Goal: Check status

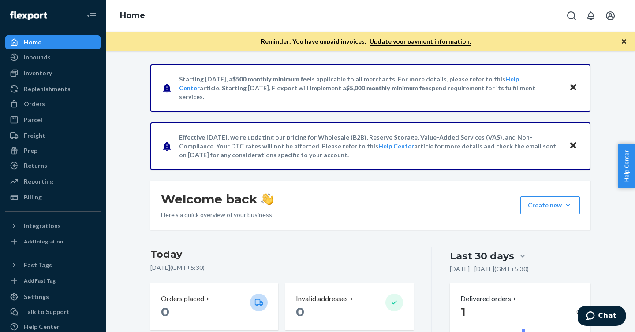
scroll to position [173, 0]
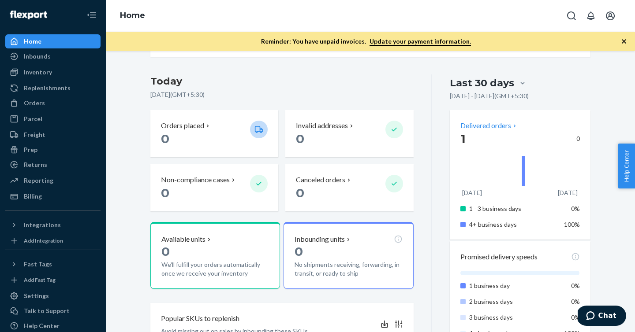
click at [483, 124] on p "Delivered orders" at bounding box center [489, 126] width 58 height 10
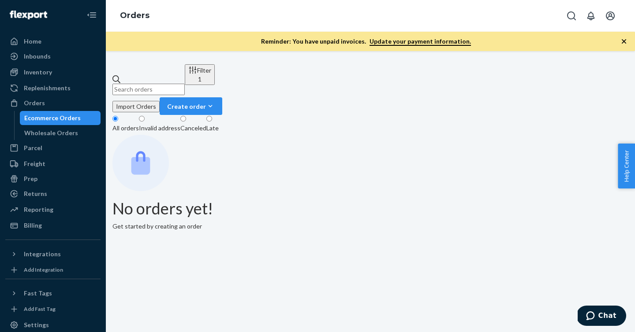
click at [82, 119] on div "Ecommerce Orders" at bounding box center [60, 118] width 79 height 12
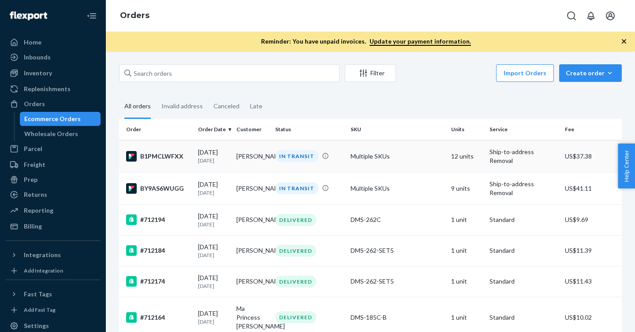
click at [167, 155] on div "B1PMCLWFXX" at bounding box center [158, 156] width 65 height 11
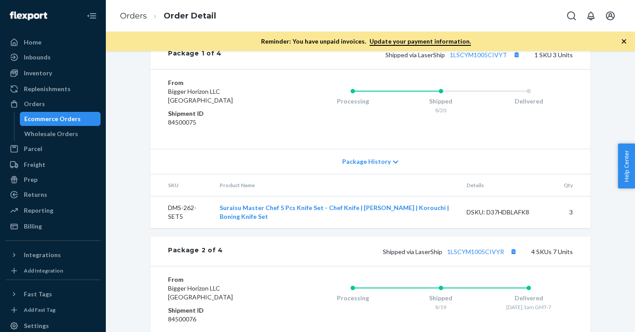
scroll to position [521, 0]
click at [362, 165] on span "Package History" at bounding box center [366, 160] width 48 height 9
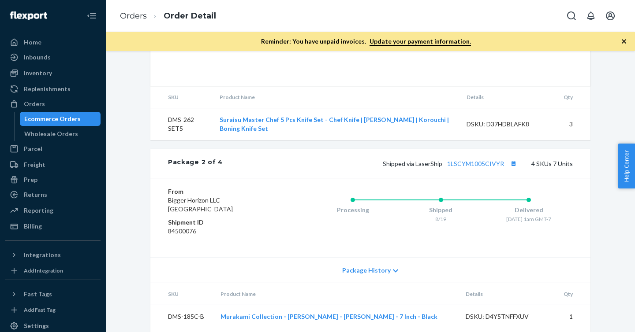
scroll to position [1015, 0]
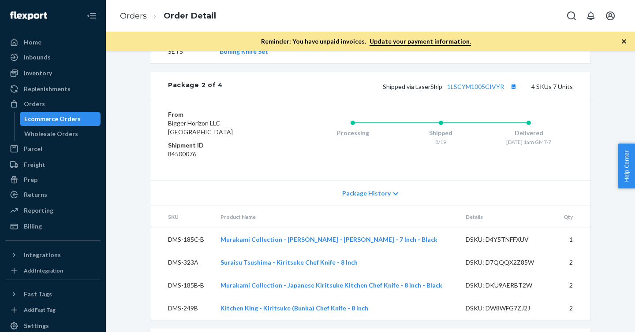
click at [352, 198] on span "Package History" at bounding box center [366, 193] width 48 height 9
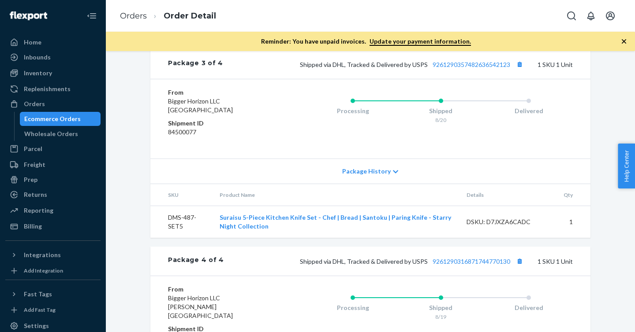
scroll to position [1592, 0]
click at [388, 175] on span "Package History" at bounding box center [366, 170] width 48 height 9
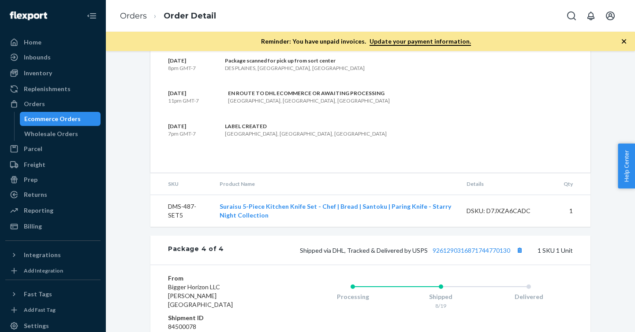
scroll to position [1945, 0]
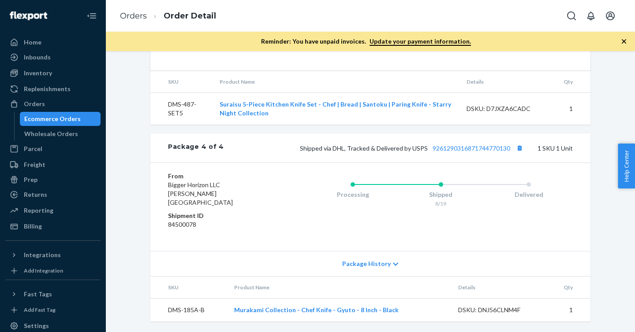
click at [384, 259] on div "Package History" at bounding box center [370, 263] width 440 height 25
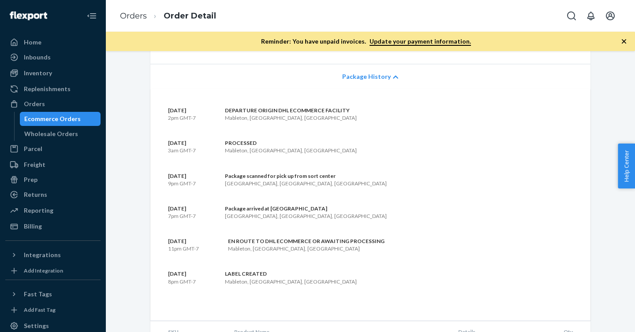
scroll to position [2088, 0]
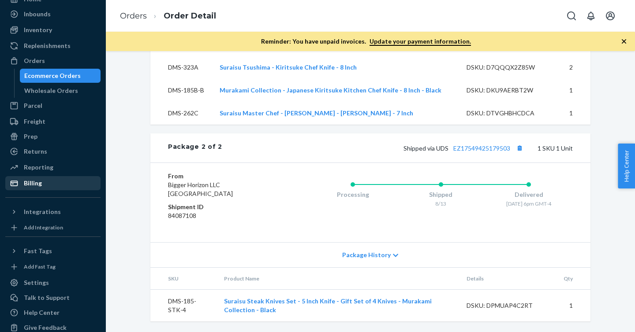
click at [45, 182] on div "Billing" at bounding box center [52, 183] width 93 height 12
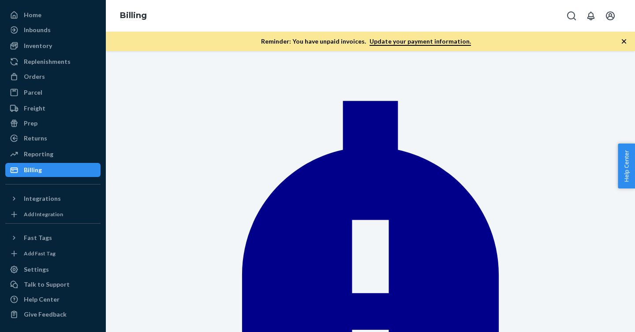
scroll to position [5, 0]
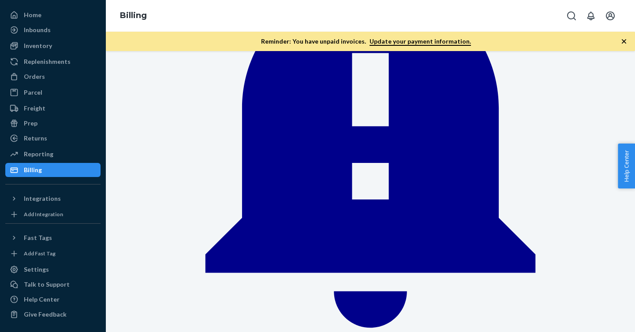
scroll to position [0, 0]
